Goal: Transaction & Acquisition: Obtain resource

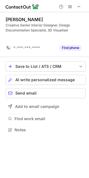
scroll to position [3, 3]
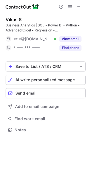
scroll to position [126, 89]
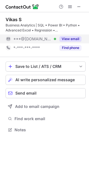
click at [61, 40] on button "View email" at bounding box center [70, 39] width 22 height 6
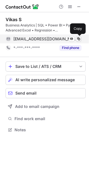
click at [79, 37] on span at bounding box center [78, 39] width 4 height 4
drag, startPoint x: 79, startPoint y: 37, endPoint x: 87, endPoint y: 35, distance: 7.9
click at [79, 37] on span at bounding box center [78, 39] width 4 height 4
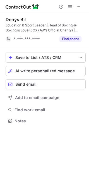
scroll to position [3, 3]
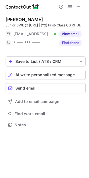
scroll to position [126, 89]
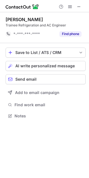
scroll to position [3, 3]
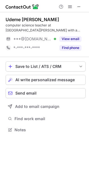
scroll to position [126, 89]
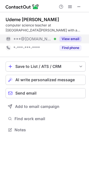
click at [63, 40] on button "View email" at bounding box center [70, 39] width 22 height 6
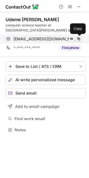
click at [78, 40] on span at bounding box center [78, 39] width 4 height 4
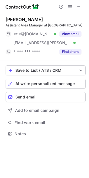
scroll to position [130, 89]
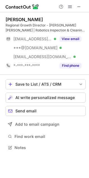
scroll to position [144, 89]
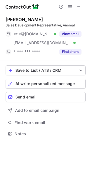
scroll to position [130, 89]
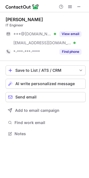
scroll to position [130, 89]
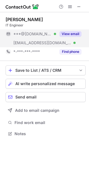
click at [69, 30] on div "View email" at bounding box center [68, 33] width 25 height 9
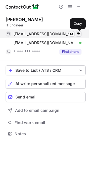
click at [78, 35] on span at bounding box center [78, 34] width 4 height 4
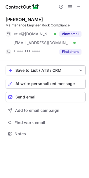
scroll to position [130, 89]
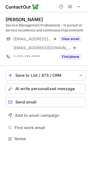
scroll to position [135, 89]
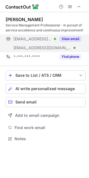
click at [73, 41] on button "View email" at bounding box center [70, 39] width 22 height 6
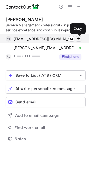
click at [80, 38] on span at bounding box center [78, 39] width 4 height 4
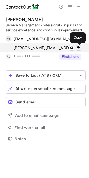
click at [78, 46] on span at bounding box center [78, 48] width 4 height 4
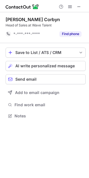
scroll to position [3, 3]
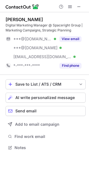
scroll to position [144, 89]
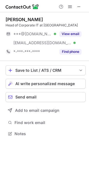
scroll to position [130, 89]
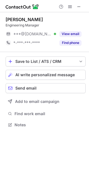
scroll to position [121, 89]
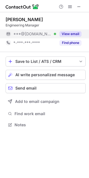
click at [75, 36] on button "View email" at bounding box center [70, 34] width 22 height 6
click at [75, 36] on div "***@hotmail.com" at bounding box center [47, 33] width 68 height 5
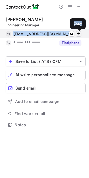
click at [79, 34] on span at bounding box center [78, 34] width 4 height 4
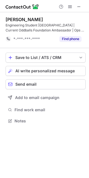
scroll to position [3, 3]
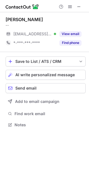
scroll to position [121, 89]
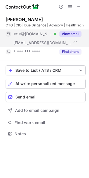
scroll to position [130, 89]
click at [80, 32] on button "View email" at bounding box center [70, 34] width 22 height 6
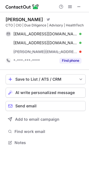
scroll to position [139, 89]
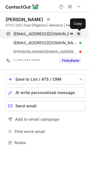
click at [79, 33] on span at bounding box center [78, 34] width 4 height 4
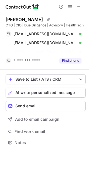
scroll to position [130, 89]
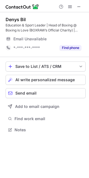
scroll to position [126, 89]
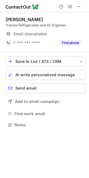
scroll to position [3, 3]
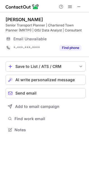
scroll to position [126, 89]
